Goal: Task Accomplishment & Management: Manage account settings

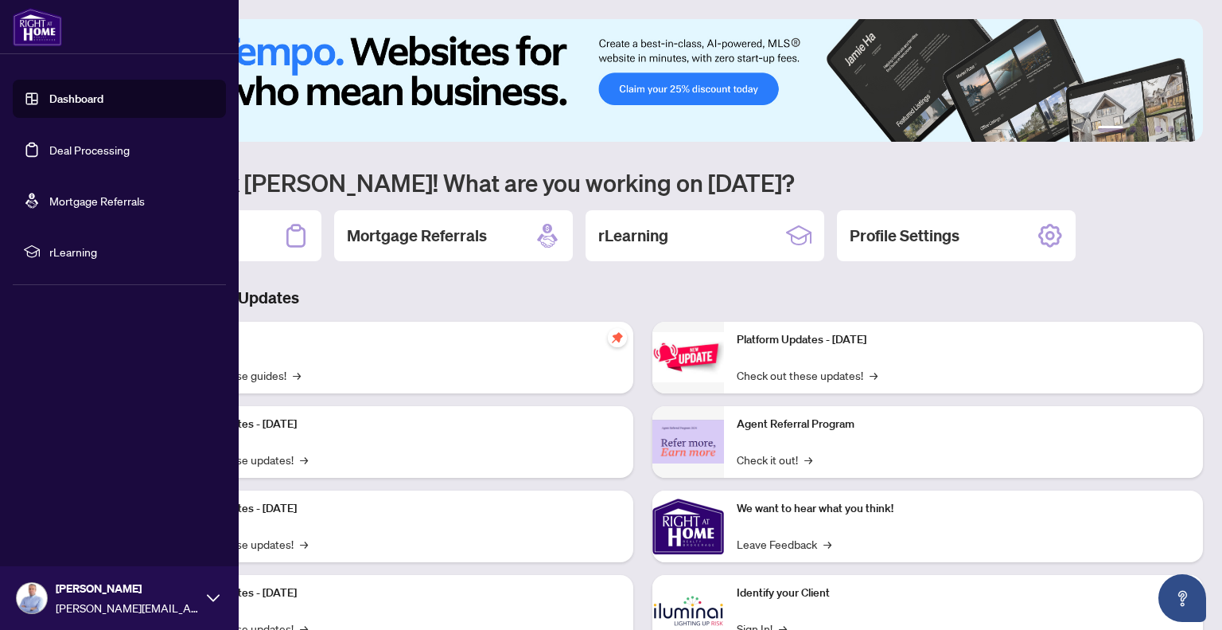
click at [78, 149] on link "Deal Processing" at bounding box center [89, 149] width 80 height 14
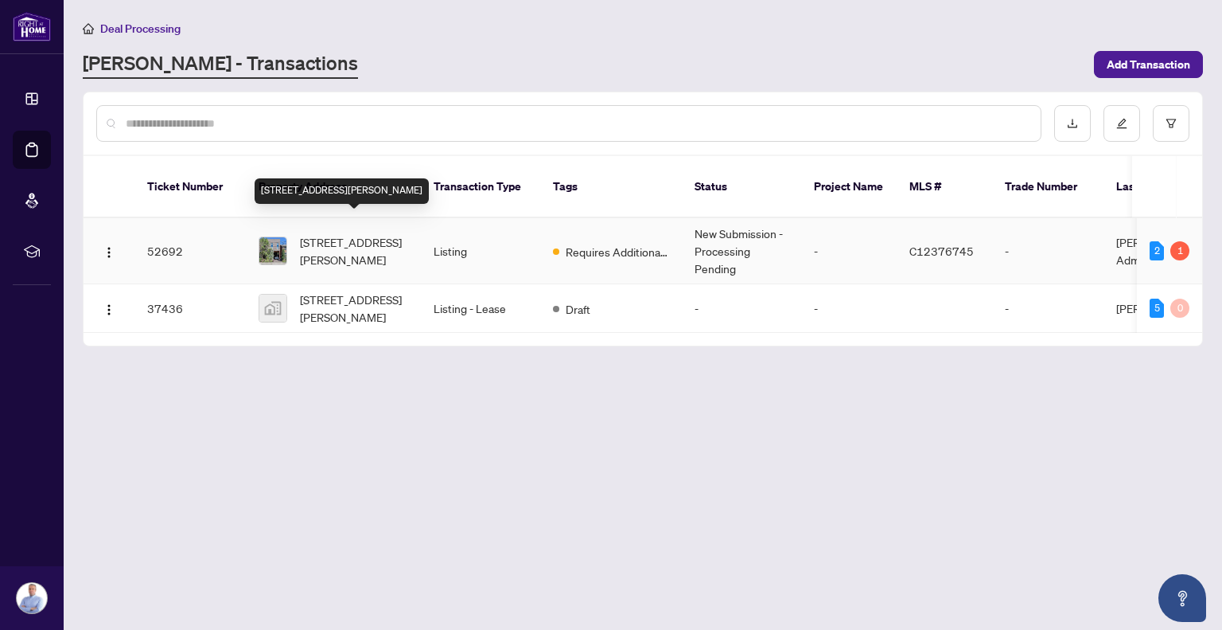
click at [314, 233] on span "[STREET_ADDRESS][PERSON_NAME]" at bounding box center [354, 250] width 108 height 35
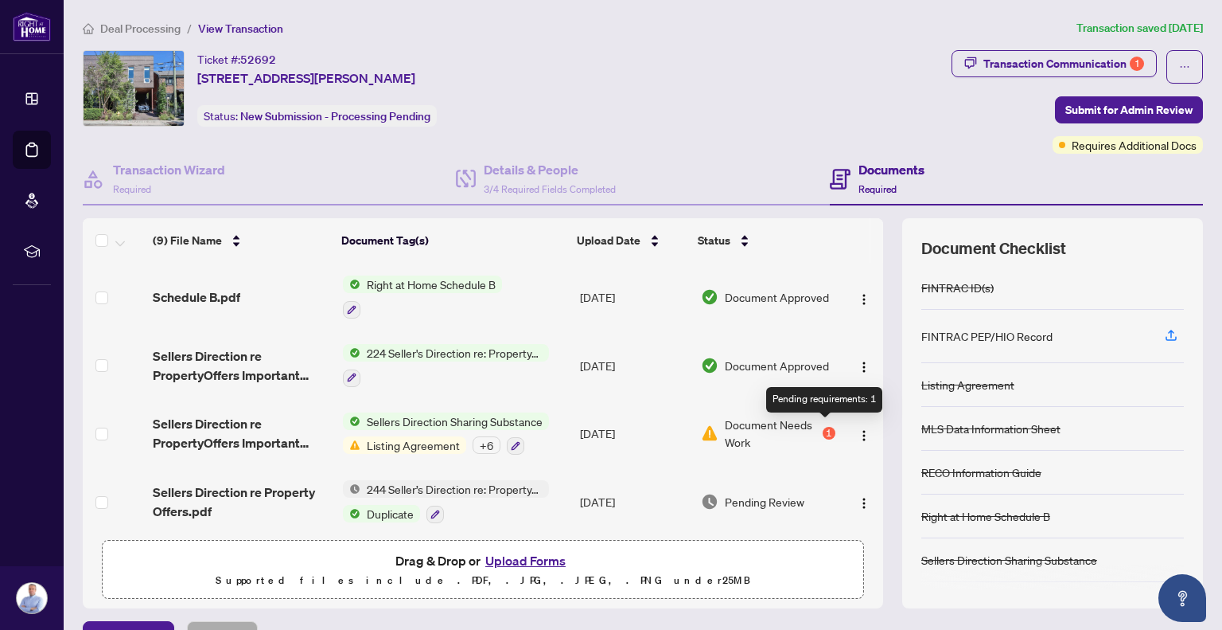
click at [828, 429] on div "1" at bounding box center [829, 433] width 13 height 13
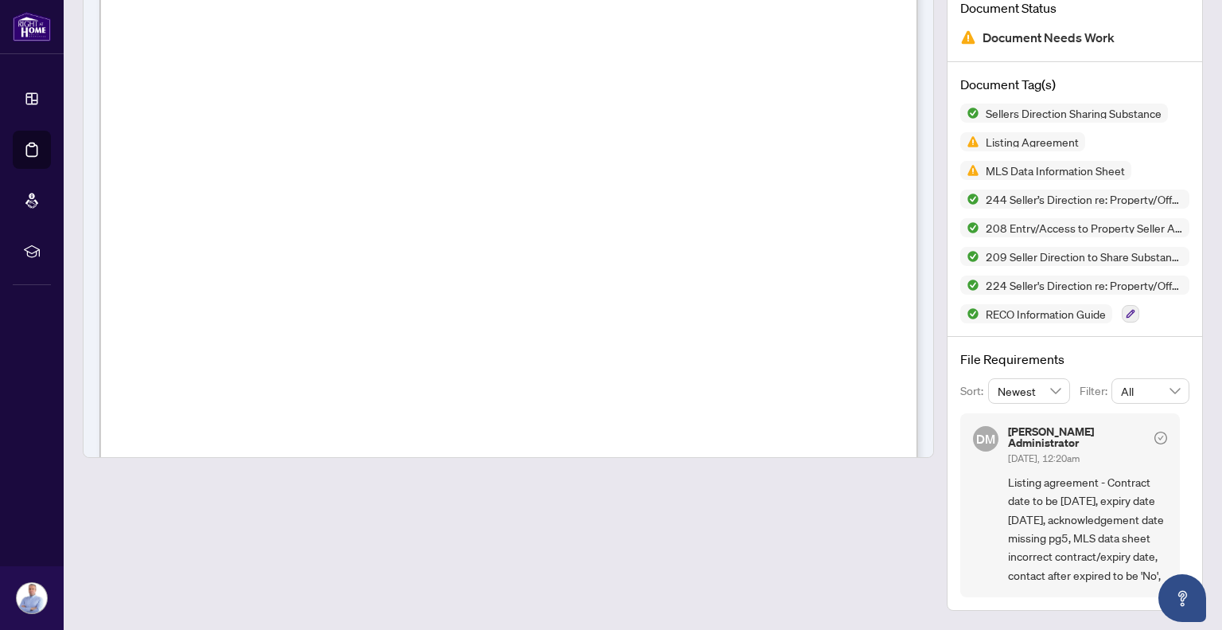
scroll to position [2399, 0]
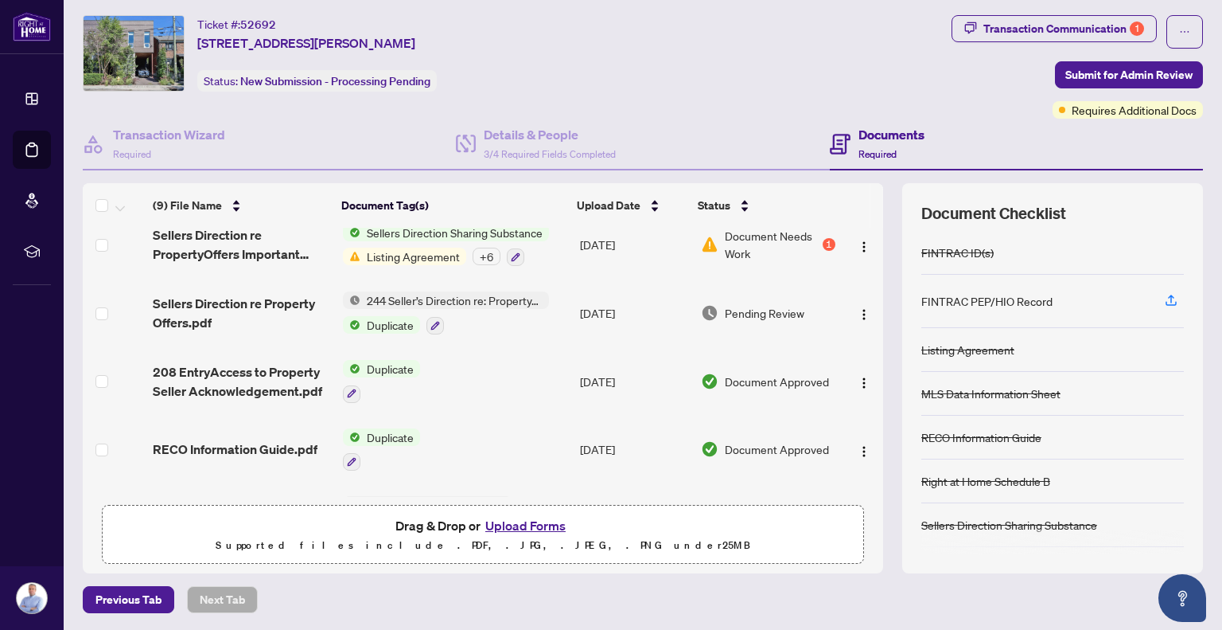
scroll to position [226, 0]
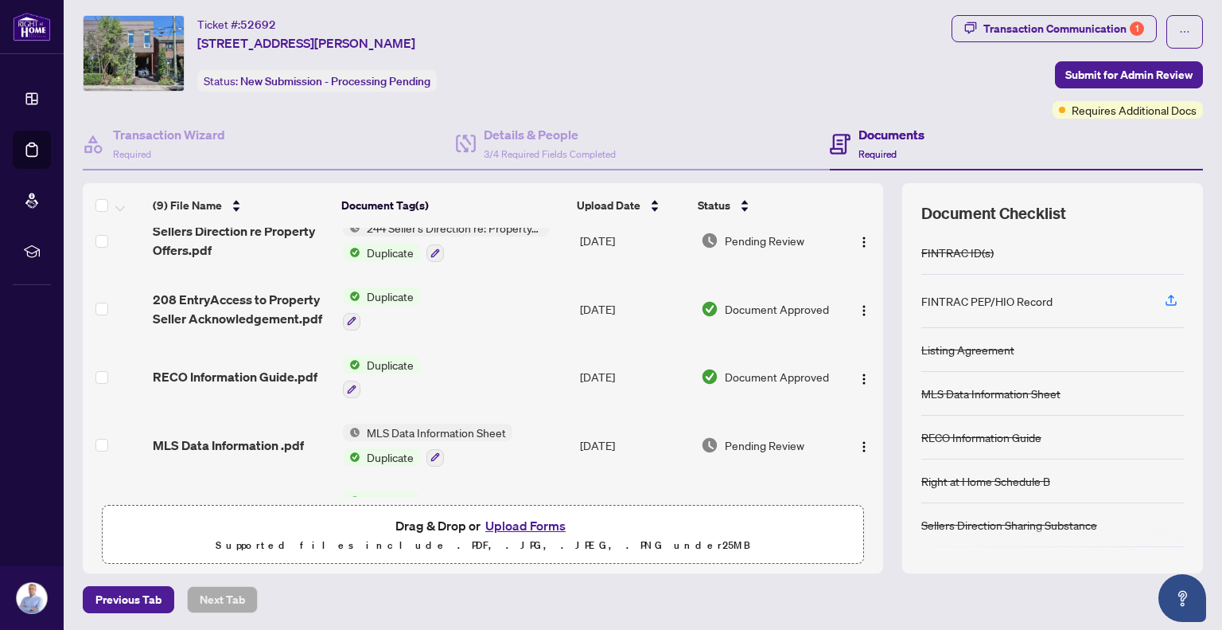
click at [532, 527] on button "Upload Forms" at bounding box center [526, 525] width 90 height 21
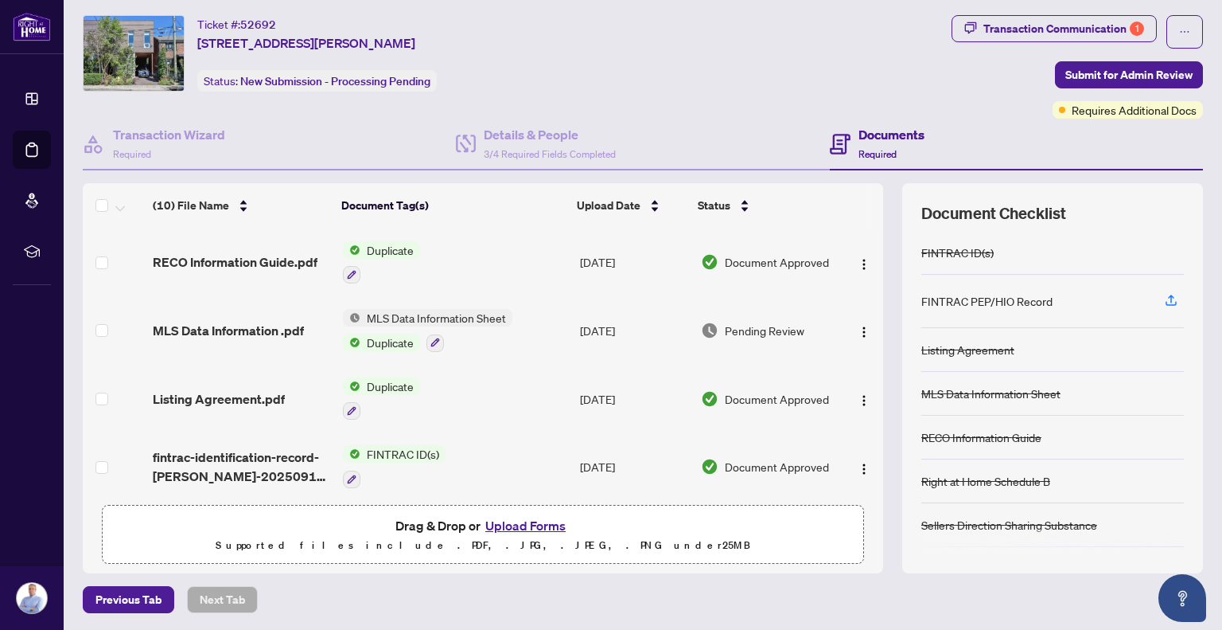
scroll to position [0, 0]
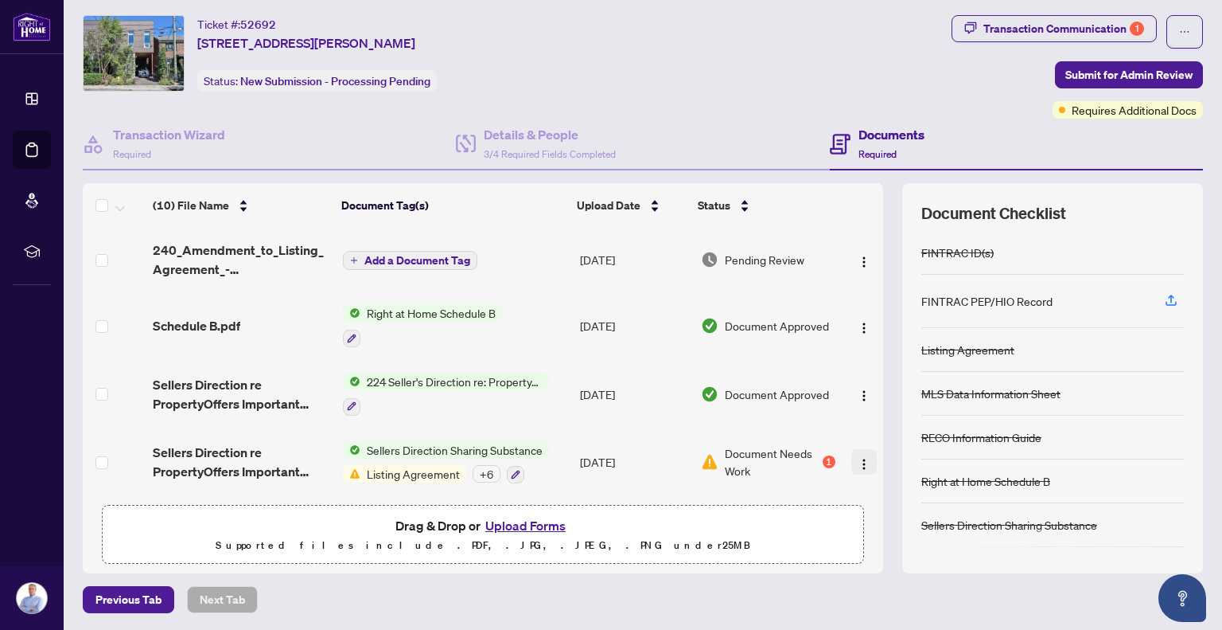
click at [858, 458] on img "button" at bounding box center [864, 464] width 13 height 13
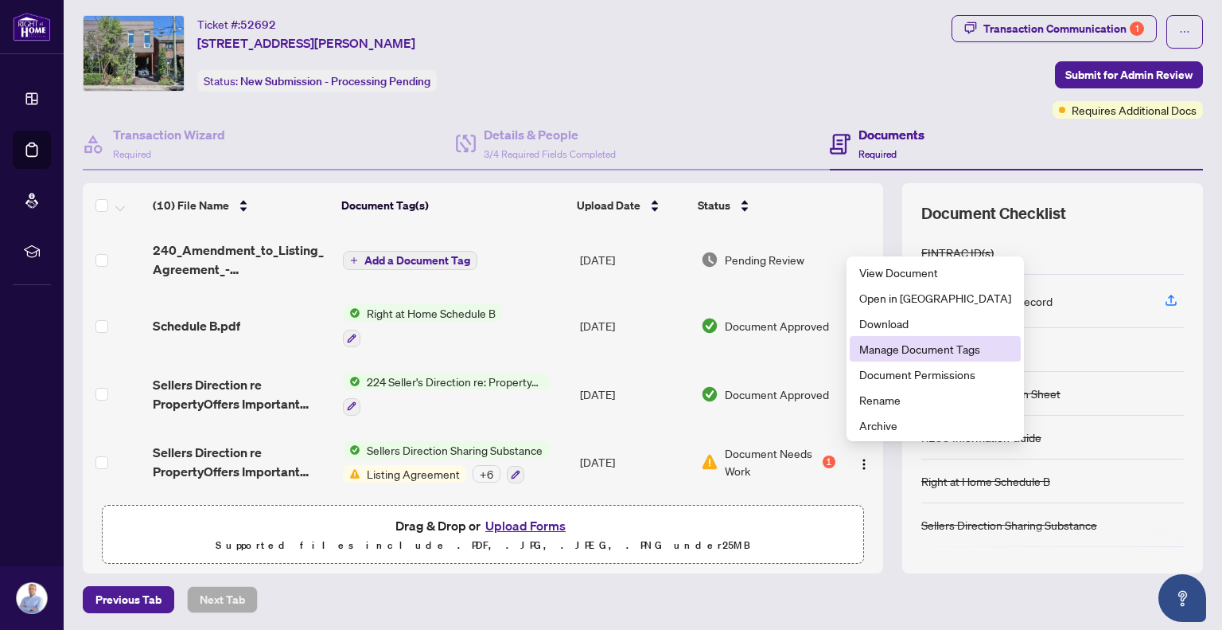
click at [902, 353] on span "Manage Document Tags" at bounding box center [936, 349] width 152 height 18
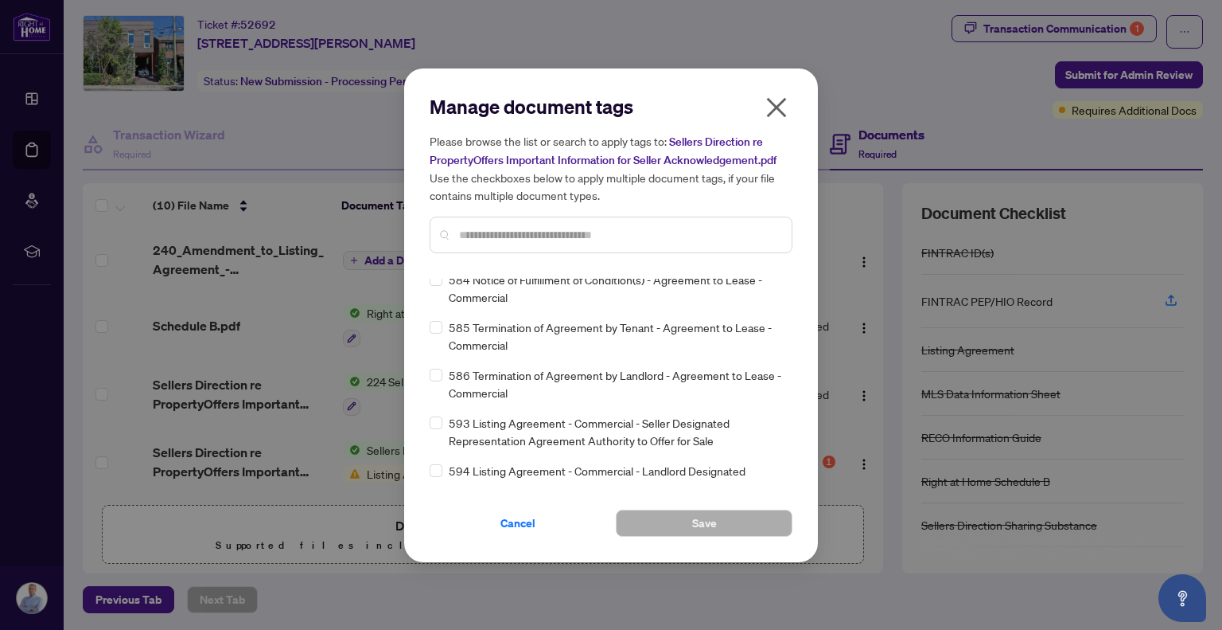
scroll to position [10209, 0]
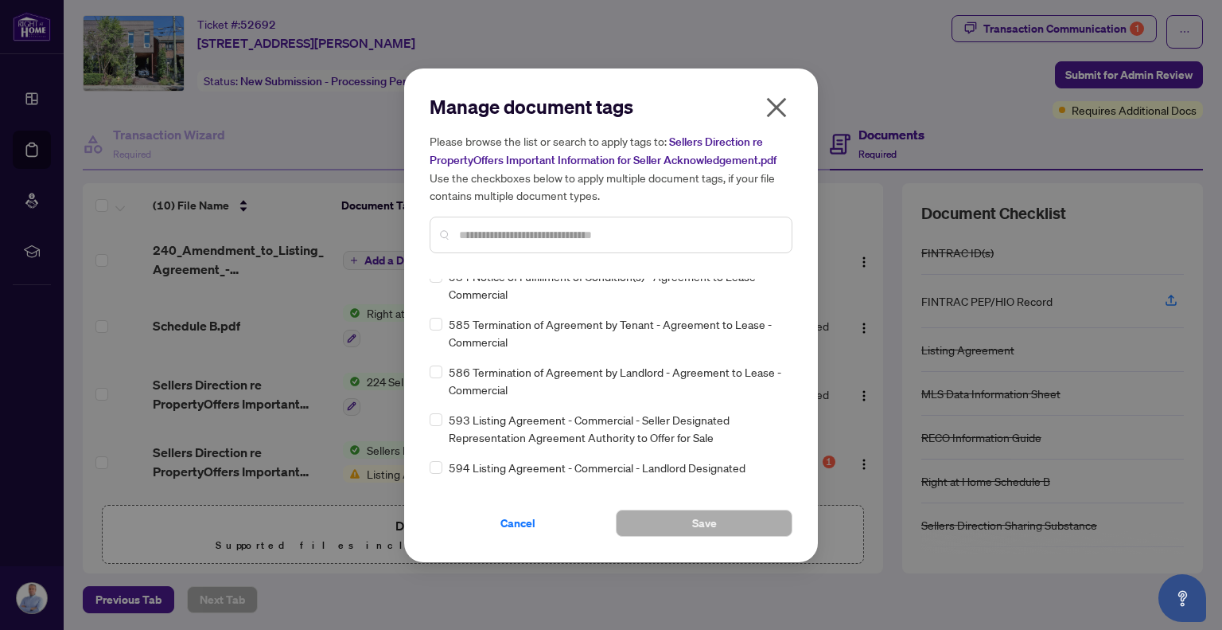
click at [778, 107] on icon "close" at bounding box center [777, 107] width 20 height 20
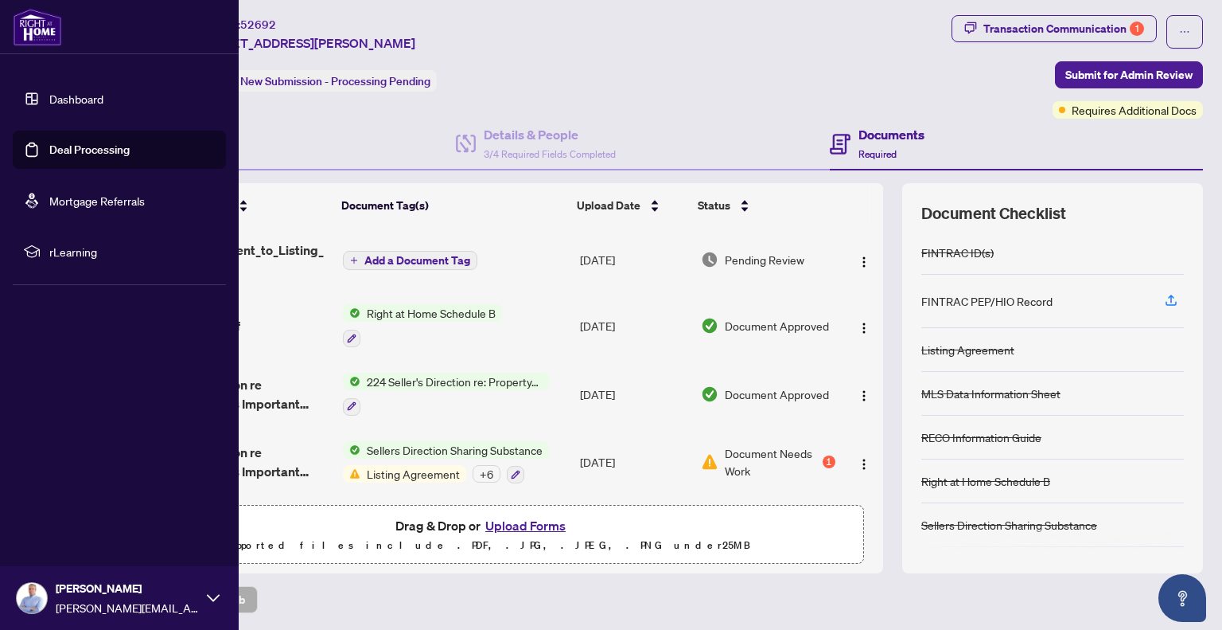
click at [115, 142] on link "Deal Processing" at bounding box center [89, 149] width 80 height 14
